Goal: Transaction & Acquisition: Purchase product/service

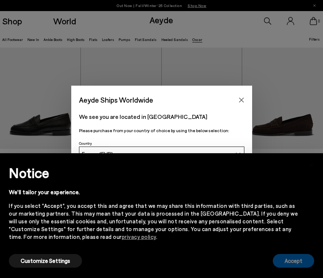
click at [291, 263] on button "Accept" at bounding box center [293, 261] width 41 height 14
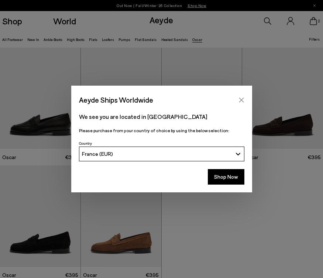
click at [244, 102] on icon "Close" at bounding box center [242, 100] width 6 height 6
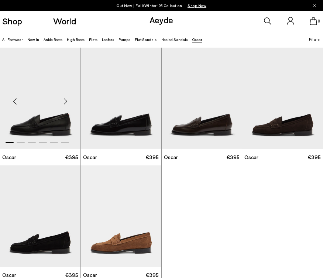
click at [38, 101] on img "1 / 6" at bounding box center [40, 98] width 81 height 101
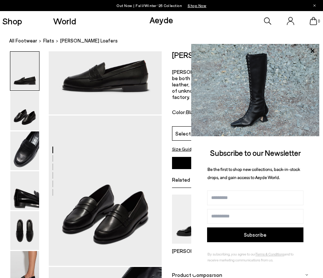
scroll to position [17, 0]
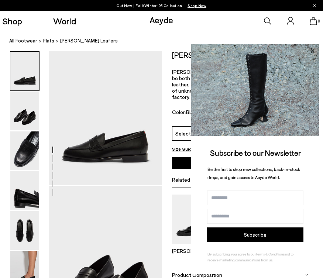
click at [314, 50] on icon at bounding box center [313, 51] width 4 height 4
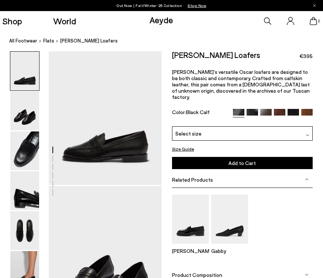
click at [243, 126] on div "Select size" at bounding box center [242, 133] width 141 height 14
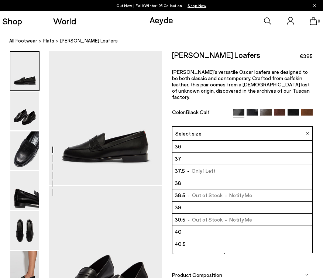
click at [241, 127] on div "Select size" at bounding box center [242, 133] width 141 height 14
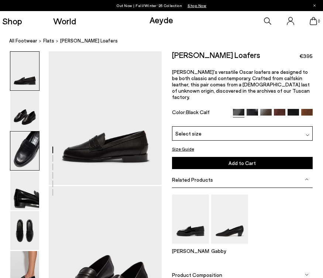
click at [25, 152] on img at bounding box center [24, 150] width 29 height 39
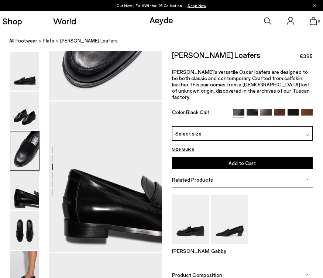
scroll to position [407, 0]
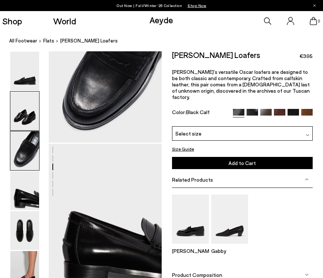
click at [26, 122] on img at bounding box center [24, 111] width 29 height 39
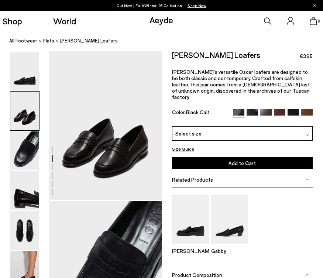
scroll to position [152, 0]
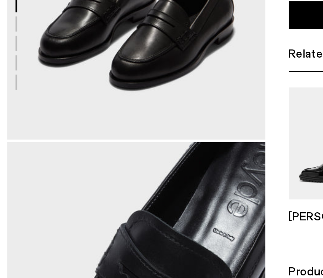
scroll to position [208, 0]
